Goal: Task Accomplishment & Management: Use online tool/utility

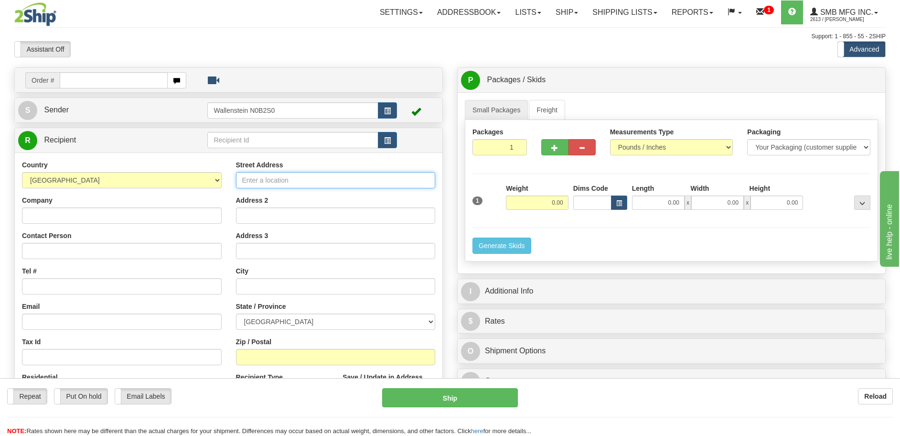
click at [269, 176] on input "Street Address" at bounding box center [336, 180] width 200 height 16
type input "55 Adminstration Rd"
type input "[EMAIL_ADDRESS][DOMAIN_NAME]"
type input "[GEOGRAPHIC_DATA]"
select select "ON"
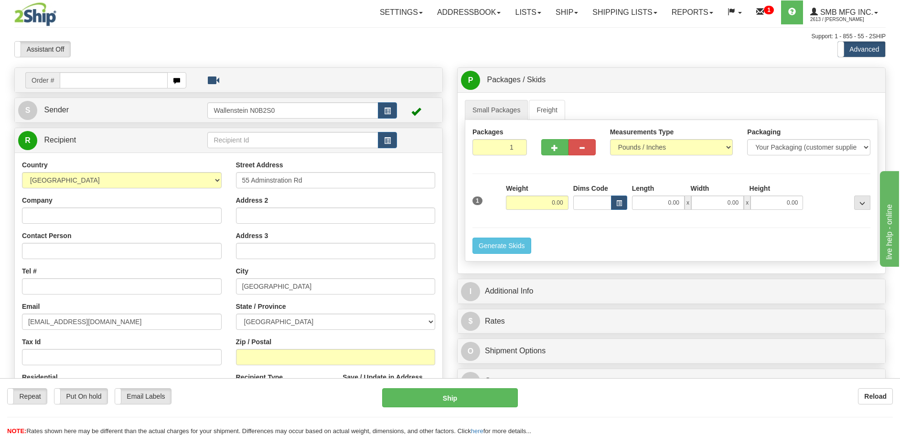
type input "L4K 4G9"
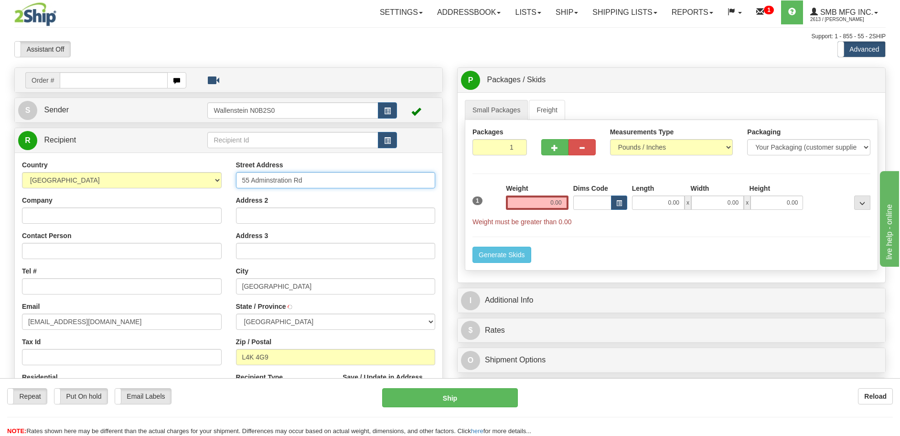
type input "CONCORD"
click at [126, 219] on input "Company" at bounding box center [122, 215] width 200 height 16
type input "Test do not Ship"
click at [97, 258] on input "Contact Person" at bounding box center [122, 251] width 200 height 16
type input "Test do not Ship"
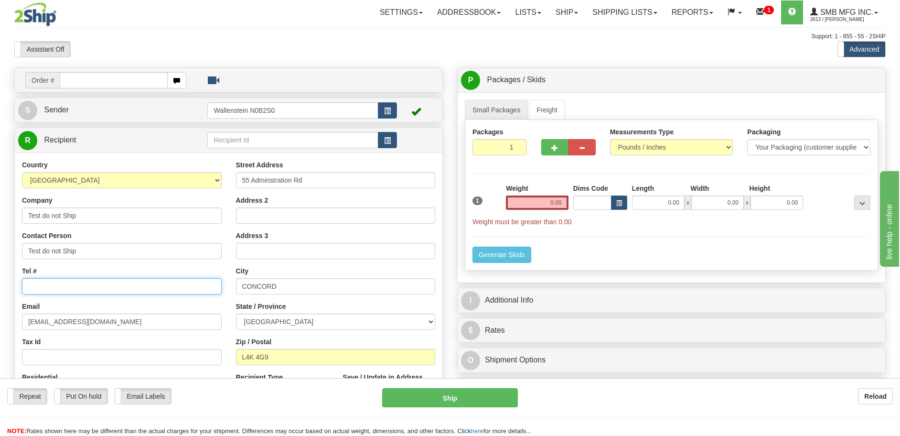
click at [91, 288] on input "Tel #" at bounding box center [122, 286] width 200 height 16
type input "[PHONE_NUMBER]"
click at [549, 99] on div "Small Packages Freight Packages 1 1 Measurements Type" at bounding box center [672, 187] width 428 height 190
click at [549, 106] on link "Freight" at bounding box center [547, 110] width 36 height 20
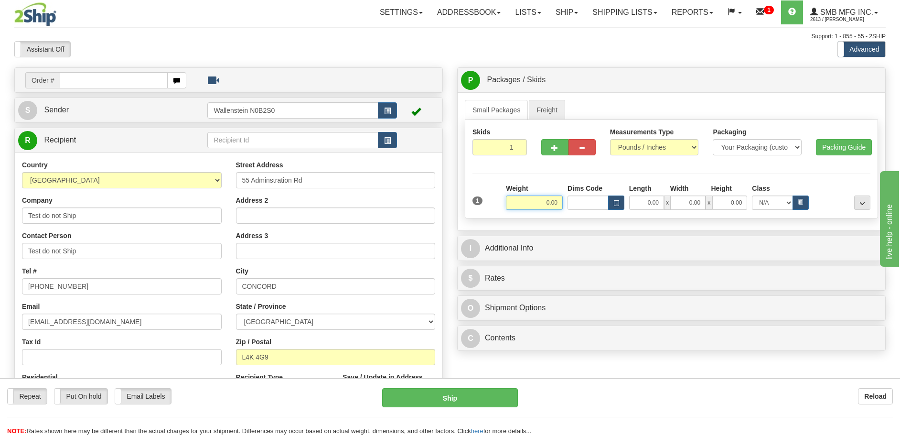
drag, startPoint x: 516, startPoint y: 202, endPoint x: 631, endPoint y: 193, distance: 116.0
click at [630, 193] on div "Weight 0.00 Dims Code Length Width" at bounding box center [687, 196] width 369 height 26
type input "1.00"
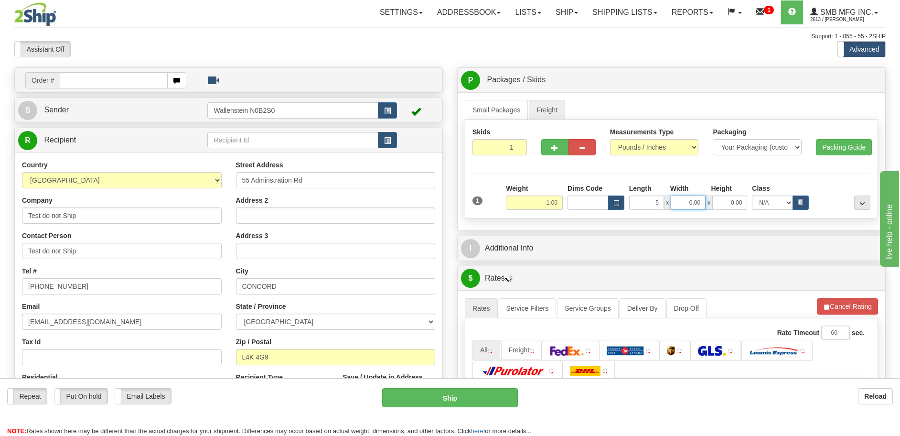
type input "5.00"
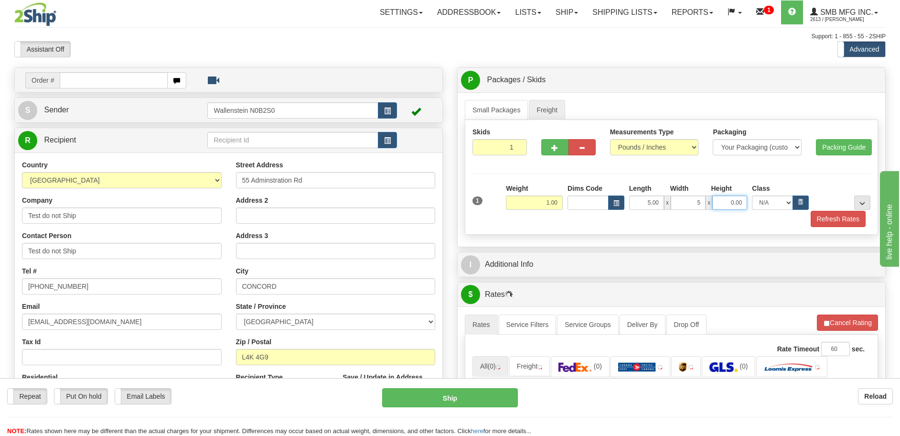
type input "5.00"
click at [802, 199] on icon "button" at bounding box center [801, 202] width 4 height 6
select select "85.0"
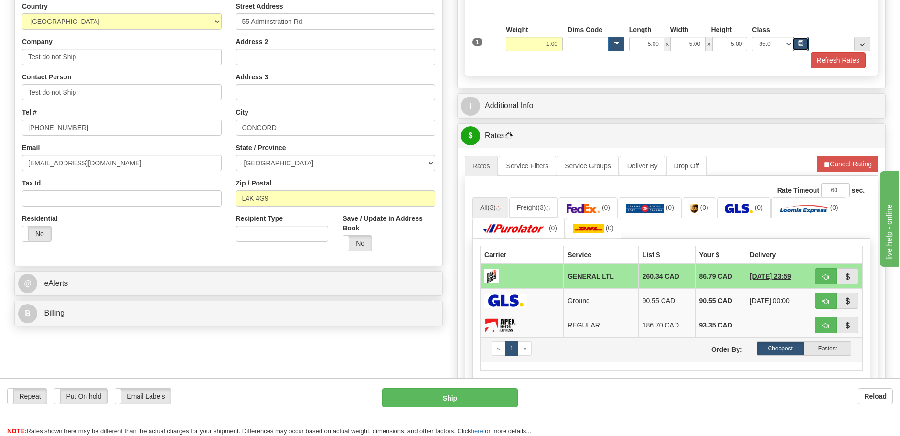
scroll to position [179, 0]
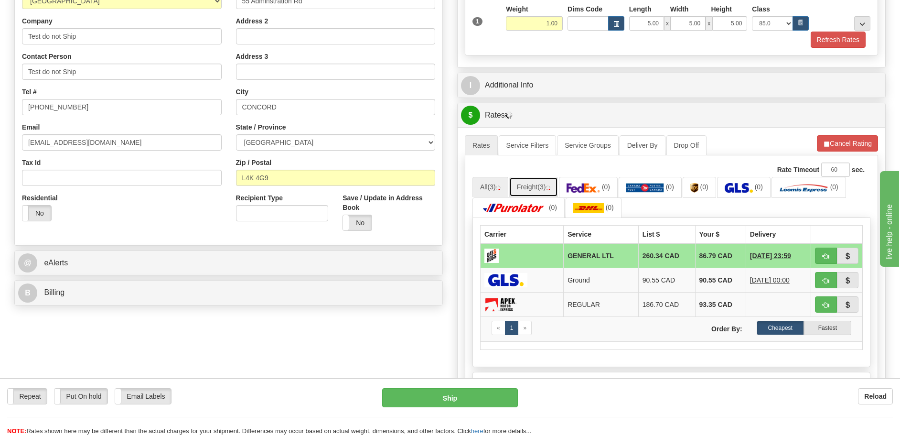
click at [541, 194] on link "Freight (3)" at bounding box center [533, 187] width 49 height 20
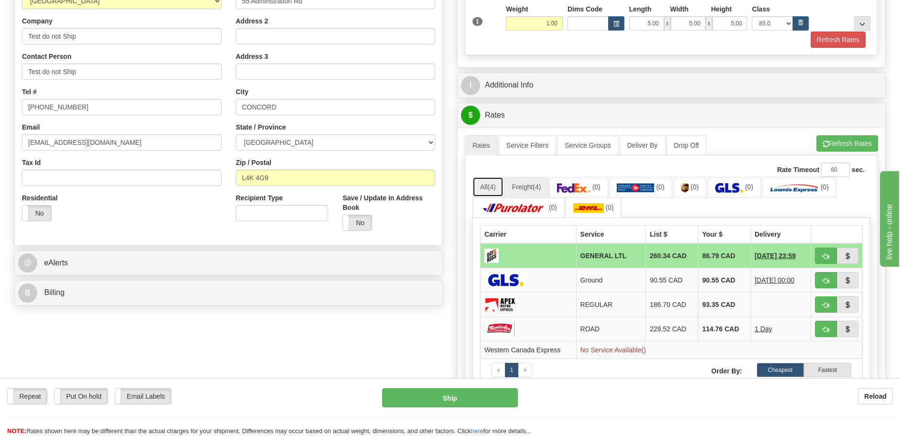
click at [487, 191] on link "All (4)" at bounding box center [487, 187] width 31 height 20
